Goal: Task Accomplishment & Management: Complete application form

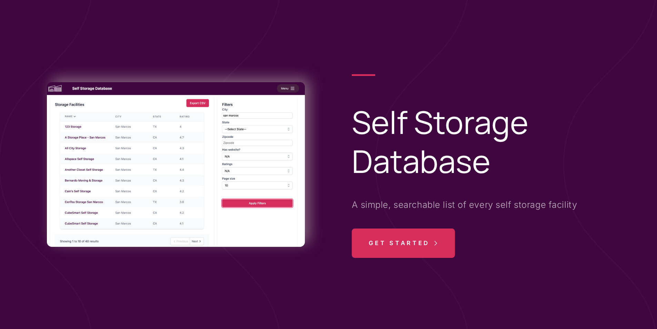
click at [397, 240] on span "Get Started" at bounding box center [399, 242] width 61 height 29
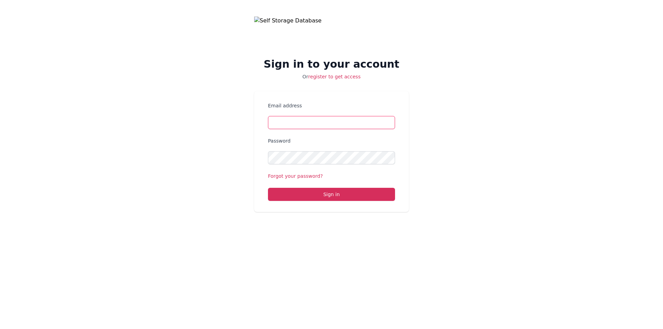
click at [278, 126] on input "Email address" at bounding box center [331, 122] width 127 height 13
click at [325, 80] on div "Sign in to your account Or register to get access Email address Password Forgot…" at bounding box center [331, 114] width 663 height 228
click at [327, 77] on link "register to get access" at bounding box center [334, 77] width 52 height 6
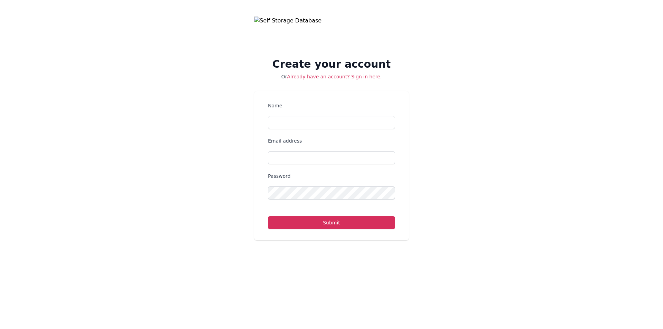
click at [285, 129] on form "Name Email address Password Submit" at bounding box center [331, 165] width 127 height 127
click at [286, 126] on input "Name" at bounding box center [331, 122] width 127 height 13
type input "Oneel"
click at [279, 153] on input "Email address" at bounding box center [331, 157] width 127 height 13
type input "oneelkuryakoos@gmail.com"
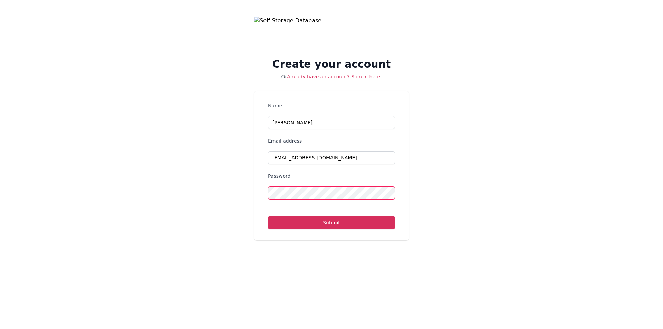
click at [268, 216] on button "Submit" at bounding box center [331, 222] width 127 height 13
